Goal: Complete application form

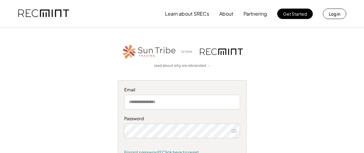
click at [152, 103] on input "email" at bounding box center [182, 102] width 116 height 15
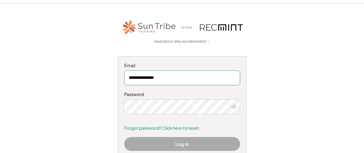
scroll to position [38, 0]
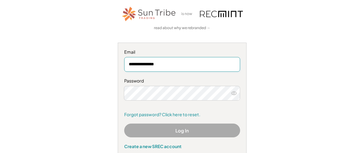
type input "**********"
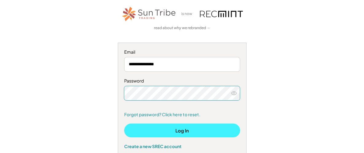
click at [188, 132] on button "Log In" at bounding box center [182, 131] width 116 height 14
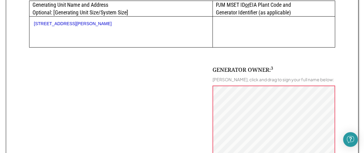
scroll to position [354, 0]
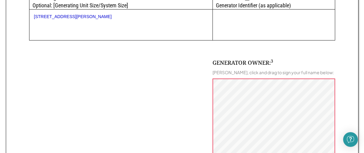
click at [238, 62] on div "GENERATOR OWNER: 3" at bounding box center [242, 63] width 61 height 8
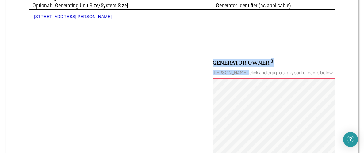
drag, startPoint x: 238, startPoint y: 62, endPoint x: 239, endPoint y: 68, distance: 6.0
click at [240, 69] on div "GENERATOR OWNER: 3 Jerome Holzman Holzman, click and drag to sign your full nam…" at bounding box center [273, 128] width 123 height 139
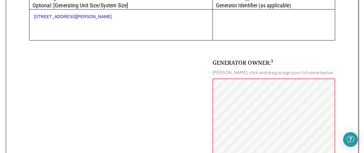
drag, startPoint x: 183, startPoint y: 78, endPoint x: 204, endPoint y: 75, distance: 22.0
click at [183, 78] on div "GENERATOR OWNER: 3 Jerome Holzman Holzman, click and drag to sign your full nam…" at bounding box center [182, 119] width 306 height 158
click at [228, 71] on div "Jerome Holzman Holzman, click and drag to sign your full name below:" at bounding box center [272, 73] width 121 height 6
click at [234, 71] on div "Jerome Holzman Holzman, click and drag to sign your full name below:" at bounding box center [272, 73] width 121 height 6
click at [220, 62] on div "GENERATOR OWNER: 3" at bounding box center [242, 63] width 61 height 8
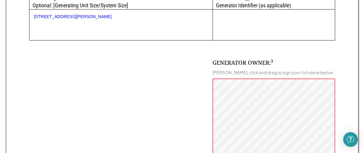
click at [214, 71] on div "Jerome Holzman Holzman, click and drag to sign your full name below:" at bounding box center [272, 73] width 121 height 6
click at [240, 62] on div "GENERATOR OWNER: 3" at bounding box center [242, 63] width 61 height 8
drag, startPoint x: 247, startPoint y: 72, endPoint x: 212, endPoint y: 71, distance: 34.3
click at [212, 71] on div "Jerome Holzman Holzman, click and drag to sign your full name below:" at bounding box center [272, 73] width 121 height 6
click at [228, 108] on div "GENERATOR OWNER: 3 Jerome Holzman Holzman, click and drag to sign your full nam…" at bounding box center [273, 128] width 123 height 139
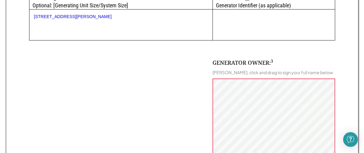
click at [168, 89] on div "GENERATOR OWNER: 3 Jerome Holzman Holzman, click and drag to sign your full nam…" at bounding box center [182, 119] width 306 height 158
click at [227, 74] on div "Jerome Holzman Holzman, click and drag to sign your full name below:" at bounding box center [272, 73] width 121 height 6
click at [233, 60] on div "GENERATOR OWNER: 3" at bounding box center [242, 63] width 61 height 8
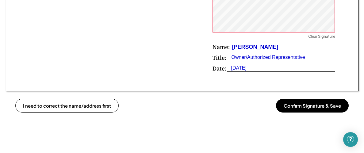
scroll to position [474, 0]
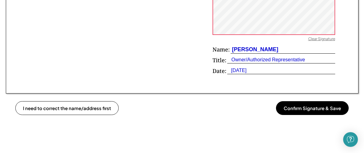
drag, startPoint x: 307, startPoint y: 52, endPoint x: 278, endPoint y: 55, distance: 28.6
click at [278, 54] on div "Jerome Holzman Holzman" at bounding box center [282, 50] width 105 height 8
click at [278, 53] on div "Jerome Holzman Holzman" at bounding box center [254, 50] width 48 height 8
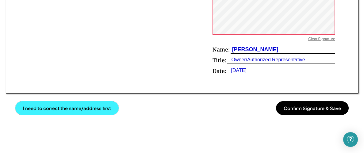
click at [78, 112] on button "I need to correct the name/address first" at bounding box center [66, 108] width 103 height 14
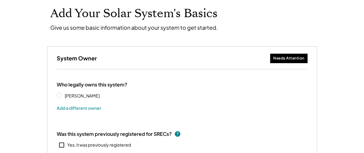
scroll to position [50, 0]
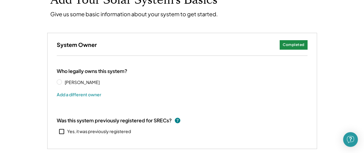
select select "**********"
click at [122, 83] on div "Jerome Holzman Holzman Add a different owner" at bounding box center [182, 89] width 251 height 20
click at [161, 82] on div "Jerome Holzman Holzman Add a different owner" at bounding box center [182, 89] width 251 height 20
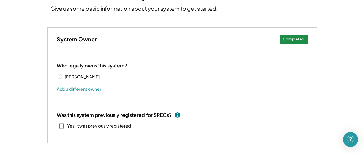
scroll to position [55, 0]
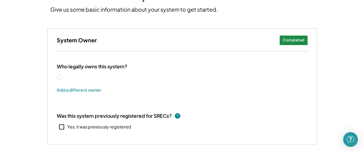
click at [63, 77] on label "[PERSON_NAME]" at bounding box center [90, 77] width 55 height 4
drag, startPoint x: 124, startPoint y: 77, endPoint x: 99, endPoint y: 79, distance: 25.8
click at [99, 79] on div "Jerome Holzman Holzman Add a different owner" at bounding box center [182, 84] width 251 height 20
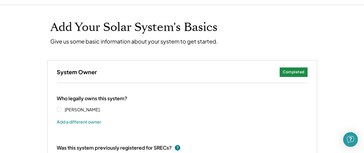
scroll to position [22, 0]
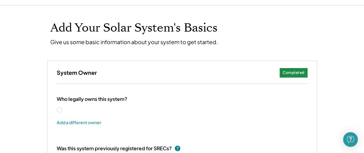
drag, startPoint x: 98, startPoint y: 109, endPoint x: 88, endPoint y: 106, distance: 10.1
click at [88, 107] on div "Jerome Holzman Holzman" at bounding box center [87, 110] width 61 height 6
click at [187, 97] on div "Who legally owns this system? Jerome Holzman Holzman Add a different owner" at bounding box center [182, 114] width 251 height 36
drag, startPoint x: 120, startPoint y: 108, endPoint x: 57, endPoint y: 109, distance: 63.1
click at [58, 111] on div "Jerome Holzman Holzman Add a different owner" at bounding box center [182, 117] width 251 height 20
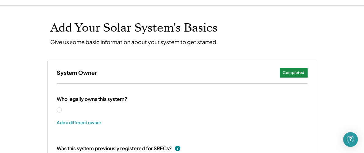
click at [63, 110] on label "Jerome Holzman Holzman" at bounding box center [90, 110] width 55 height 4
click at [80, 123] on button "Add a different owner" at bounding box center [79, 122] width 44 height 9
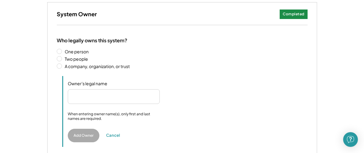
scroll to position [81, 0]
click at [85, 95] on input "input" at bounding box center [114, 96] width 92 height 15
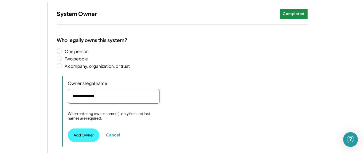
type input "**********"
click at [76, 132] on button "Add Owner" at bounding box center [84, 134] width 32 height 13
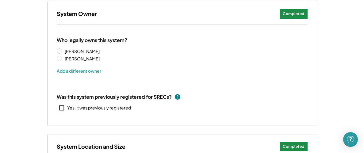
click at [60, 107] on icon at bounding box center [61, 108] width 7 height 7
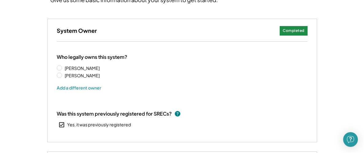
scroll to position [63, 0]
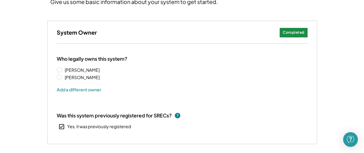
click at [302, 31] on div "Completed" at bounding box center [294, 32] width 22 height 5
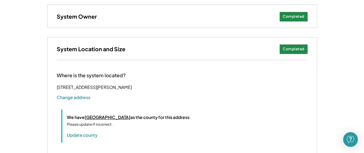
scroll to position [79, 0]
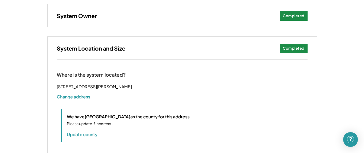
click at [293, 48] on div "Completed" at bounding box center [294, 48] width 22 height 5
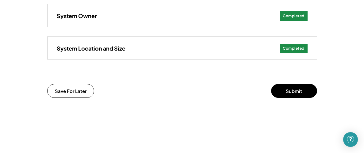
scroll to position [82, 0]
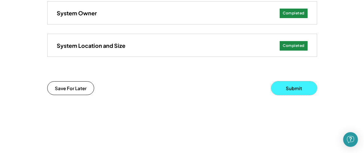
click at [288, 87] on button "Submit" at bounding box center [294, 88] width 46 height 14
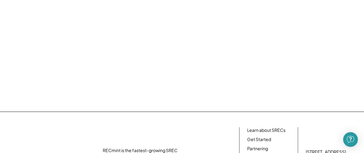
scroll to position [0, 0]
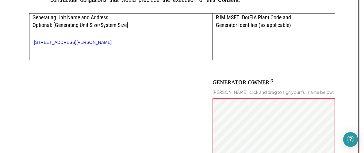
scroll to position [362, 0]
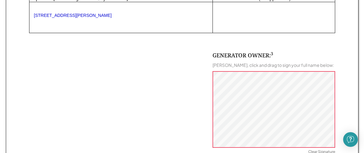
click at [181, 70] on div "GENERATOR OWNER: 3 Jerome Holzman, click and drag to sign your full name below:…" at bounding box center [182, 112] width 306 height 158
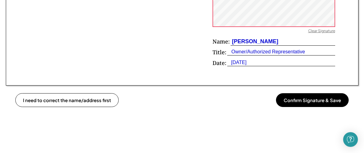
scroll to position [485, 0]
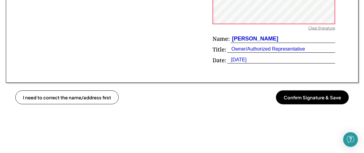
click at [311, 99] on button "Confirm Signature & Save" at bounding box center [312, 97] width 73 height 14
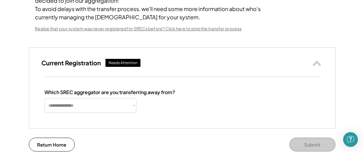
scroll to position [87, 0]
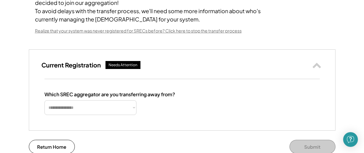
click at [114, 68] on div "Needs Attention" at bounding box center [122, 65] width 29 height 5
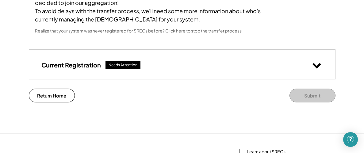
click at [313, 68] on use at bounding box center [316, 65] width 8 height 5
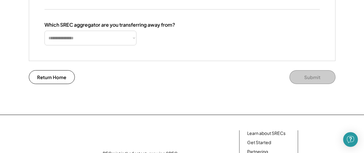
scroll to position [158, 0]
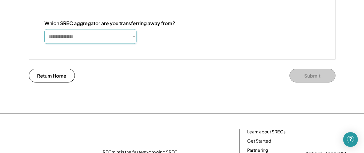
click at [133, 44] on select "**********" at bounding box center [90, 36] width 92 height 15
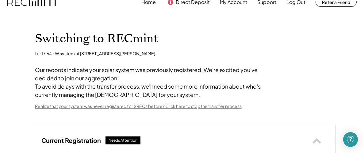
scroll to position [0, 0]
